Goal: Task Accomplishment & Management: Use online tool/utility

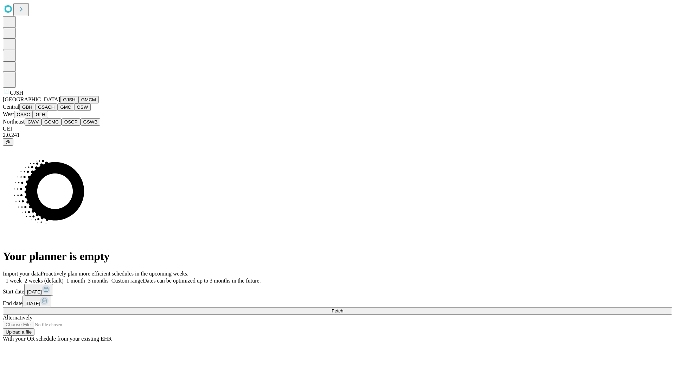
click at [60, 103] on button "GJSH" at bounding box center [69, 99] width 18 height 7
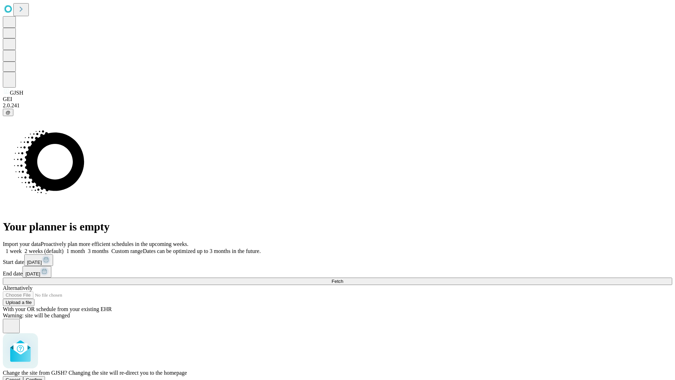
click at [43, 377] on span "Confirm" at bounding box center [34, 379] width 17 height 5
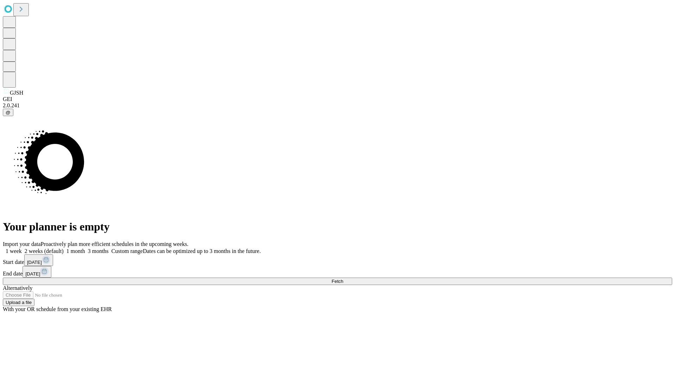
click at [85, 248] on label "1 month" at bounding box center [74, 251] width 21 height 6
click at [343, 278] on span "Fetch" at bounding box center [337, 280] width 12 height 5
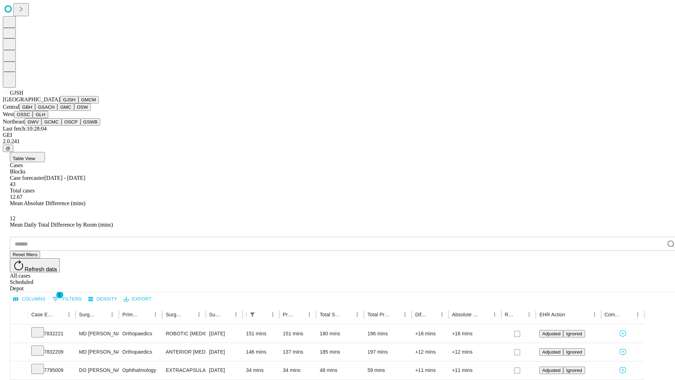
click at [78, 103] on button "GMCM" at bounding box center [88, 99] width 20 height 7
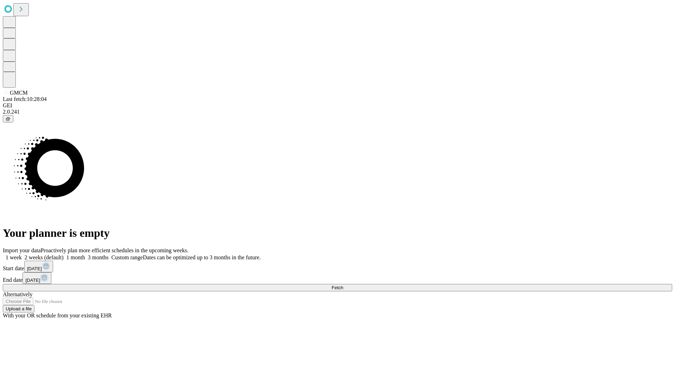
click at [85, 254] on label "1 month" at bounding box center [74, 257] width 21 height 6
click at [343, 285] on span "Fetch" at bounding box center [337, 287] width 12 height 5
click at [85, 254] on label "1 month" at bounding box center [74, 257] width 21 height 6
click at [343, 285] on span "Fetch" at bounding box center [337, 287] width 12 height 5
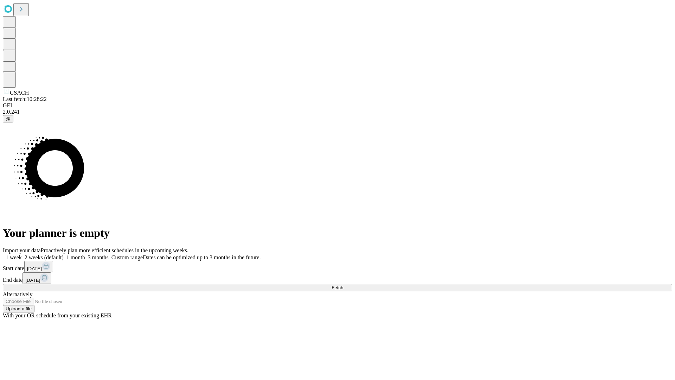
click at [343, 285] on span "Fetch" at bounding box center [337, 287] width 12 height 5
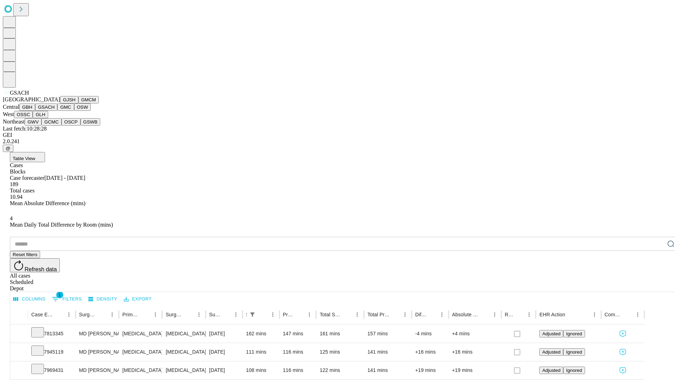
click at [57, 111] on button "GMC" at bounding box center [65, 106] width 17 height 7
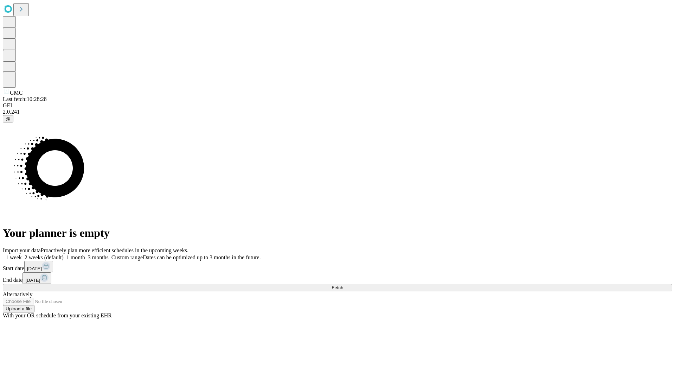
click at [85, 254] on label "1 month" at bounding box center [74, 257] width 21 height 6
click at [343, 285] on span "Fetch" at bounding box center [337, 287] width 12 height 5
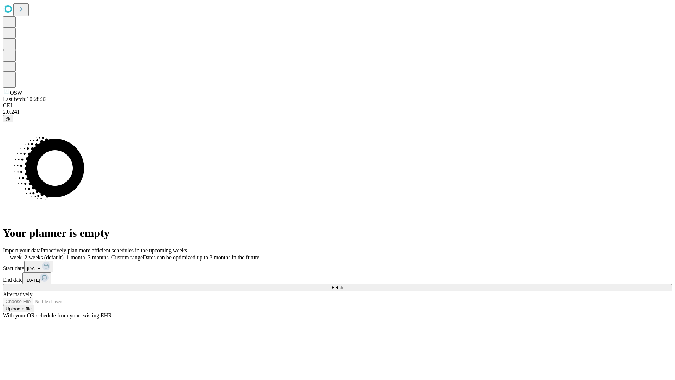
click at [85, 254] on label "1 month" at bounding box center [74, 257] width 21 height 6
click at [343, 285] on span "Fetch" at bounding box center [337, 287] width 12 height 5
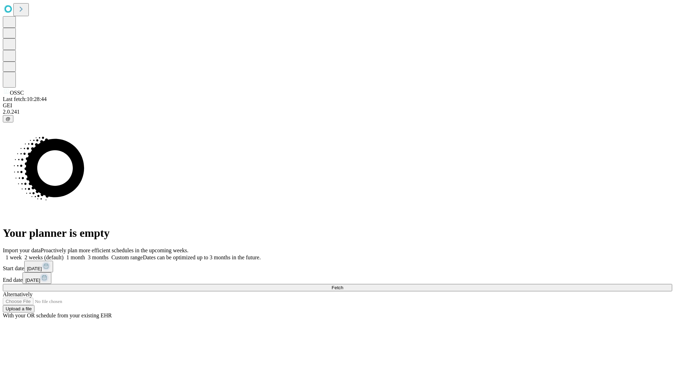
click at [85, 254] on label "1 month" at bounding box center [74, 257] width 21 height 6
click at [343, 285] on span "Fetch" at bounding box center [337, 287] width 12 height 5
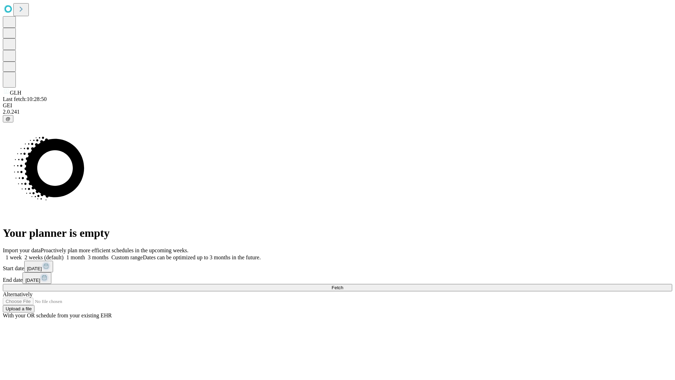
click at [85, 254] on label "1 month" at bounding box center [74, 257] width 21 height 6
click at [343, 285] on span "Fetch" at bounding box center [337, 287] width 12 height 5
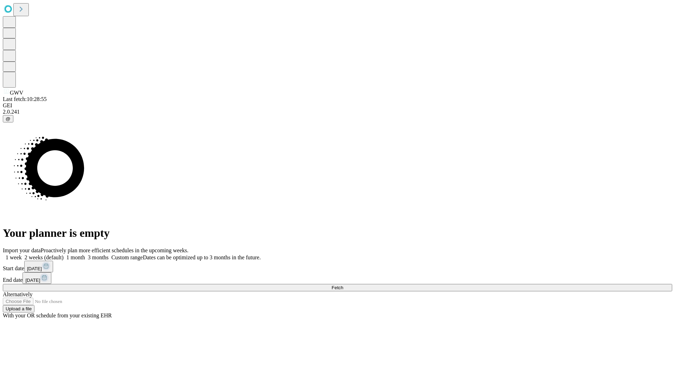
click at [85, 254] on label "1 month" at bounding box center [74, 257] width 21 height 6
click at [343, 285] on span "Fetch" at bounding box center [337, 287] width 12 height 5
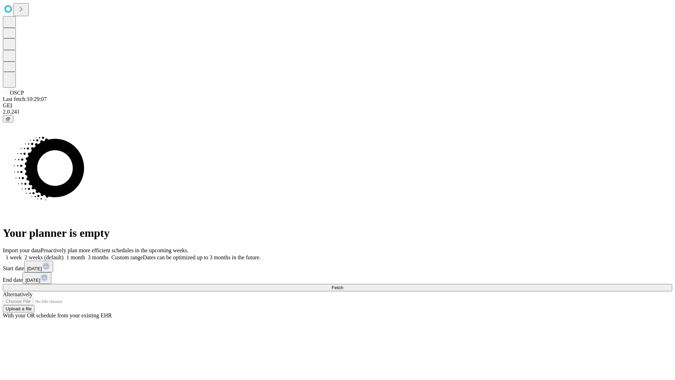
click at [85, 254] on label "1 month" at bounding box center [74, 257] width 21 height 6
click at [343, 285] on span "Fetch" at bounding box center [337, 287] width 12 height 5
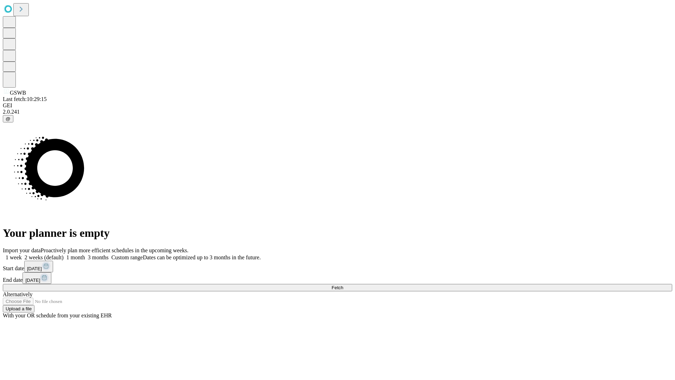
click at [85, 254] on label "1 month" at bounding box center [74, 257] width 21 height 6
click at [343, 285] on span "Fetch" at bounding box center [337, 287] width 12 height 5
